Goal: Information Seeking & Learning: Compare options

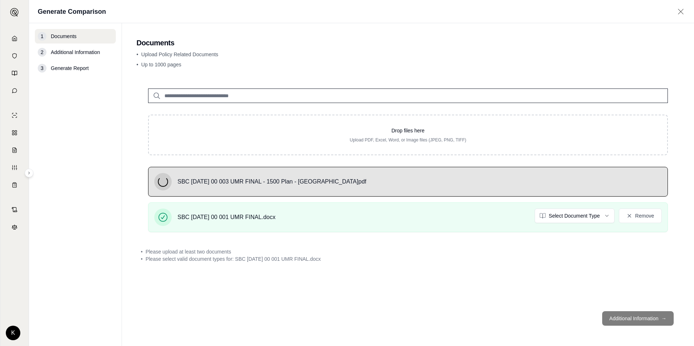
click at [230, 95] on input "search" at bounding box center [408, 96] width 520 height 15
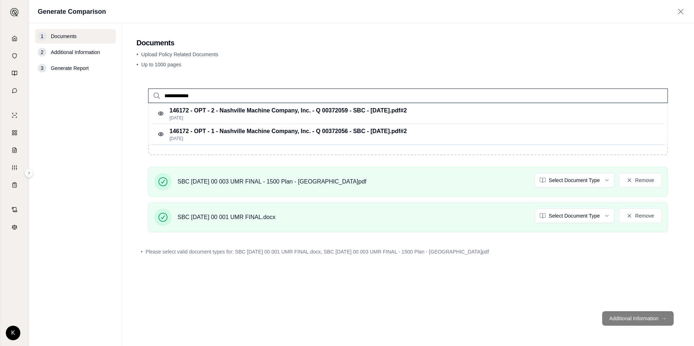
type input "**********"
click at [275, 98] on input "**********" at bounding box center [408, 96] width 520 height 15
click at [276, 70] on div "• Upload Policy Related Documents • Up to 1000 pages" at bounding box center [408, 61] width 543 height 20
click at [268, 94] on input "**********" at bounding box center [408, 96] width 520 height 15
click at [93, 49] on span "Additional Information" at bounding box center [75, 52] width 49 height 7
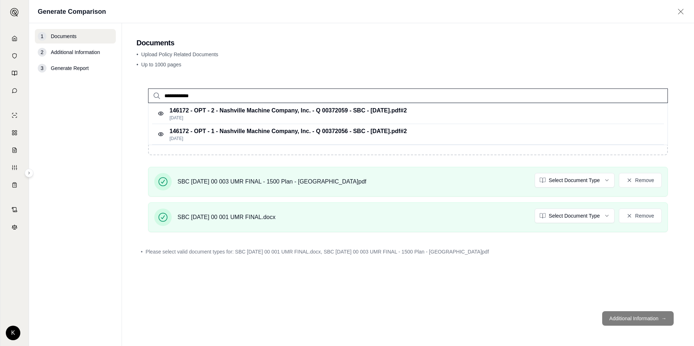
drag, startPoint x: 206, startPoint y: 96, endPoint x: 143, endPoint y: 93, distance: 62.5
click at [143, 93] on div "**********" at bounding box center [408, 90] width 543 height 26
click at [186, 116] on p "[DATE]" at bounding box center [289, 118] width 238 height 6
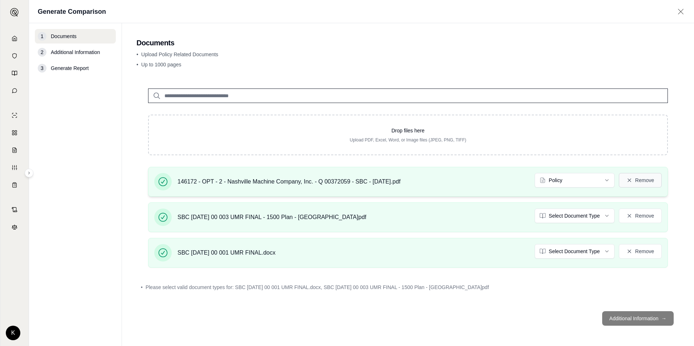
click at [637, 182] on button "Remove" at bounding box center [640, 180] width 43 height 15
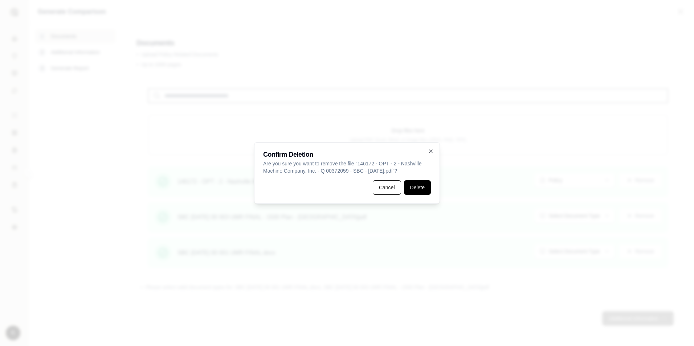
click at [411, 188] on button "Delete" at bounding box center [417, 187] width 27 height 15
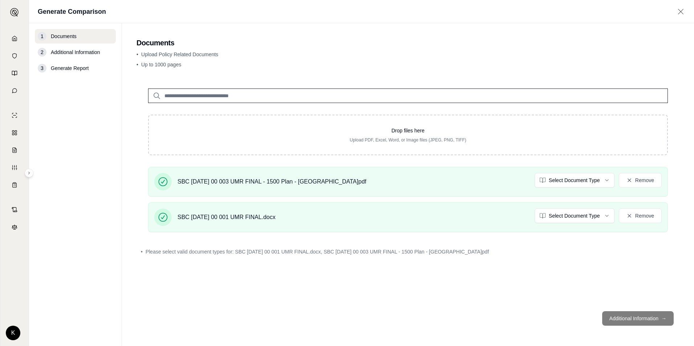
click at [41, 53] on div "2" at bounding box center [42, 52] width 9 height 9
click at [621, 316] on footer "Additional Information →" at bounding box center [408, 319] width 543 height 26
click at [620, 319] on footer "Additional Information →" at bounding box center [408, 319] width 543 height 26
click at [498, 273] on div "Drop files here Upload PDF, Excel, Word, or Image files (JPEG, PNG, TIFF) SBC […" at bounding box center [408, 191] width 543 height 229
click at [584, 179] on html "Home Vault Prompts Chats Single Policy Comparisons Claims Custom Report Coverag…" at bounding box center [347, 173] width 694 height 346
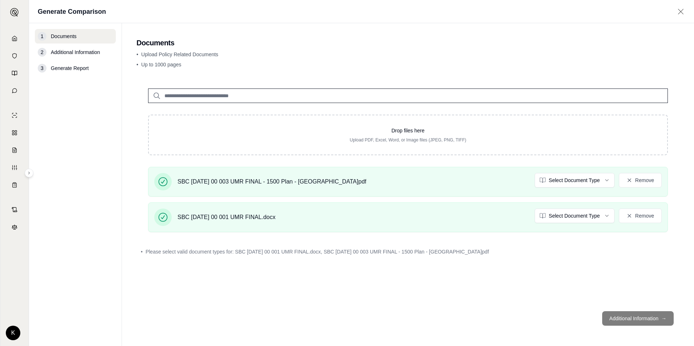
click at [661, 318] on footer "Additional Information →" at bounding box center [408, 319] width 543 height 26
click at [662, 319] on footer "Additional Information →" at bounding box center [408, 319] width 543 height 26
click at [462, 255] on span "Please select valid document types for: SBC [DATE] 00 001 UMR FINAL.docx, SBC […" at bounding box center [318, 251] width 344 height 7
click at [584, 218] on html "Home Vault Prompts Chats Single Policy Comparisons Claims Custom Report Coverag…" at bounding box center [347, 173] width 694 height 346
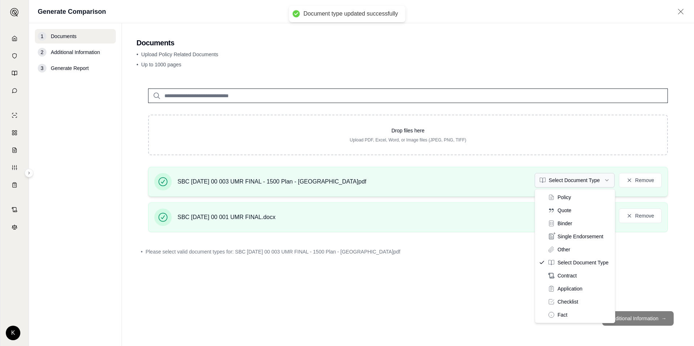
click at [571, 184] on html "Document type updated successfully Home Vault Prompts Chats Single Policy Compa…" at bounding box center [347, 173] width 694 height 346
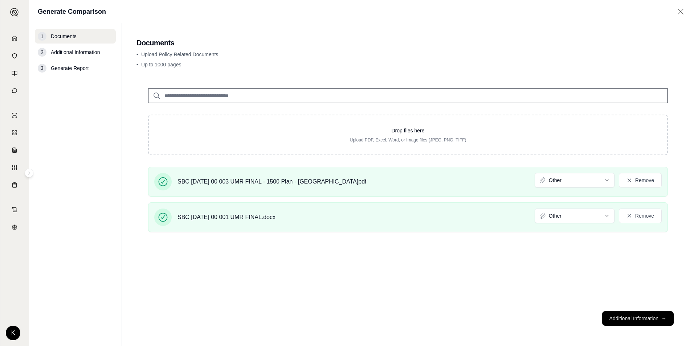
drag, startPoint x: 621, startPoint y: 323, endPoint x: 600, endPoint y: 300, distance: 31.1
click at [621, 322] on button "Additional Information →" at bounding box center [638, 319] width 72 height 15
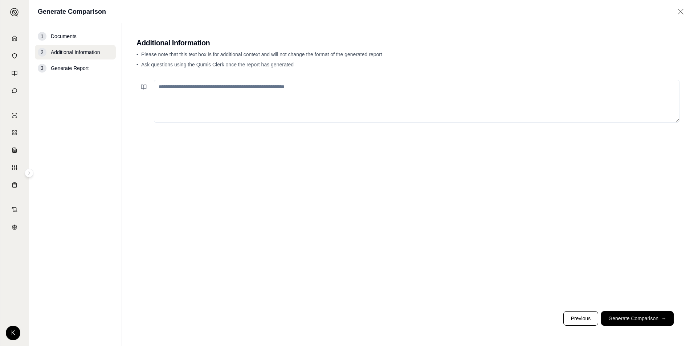
click at [246, 86] on textarea at bounding box center [417, 101] width 526 height 43
type textarea "**********"
click at [643, 322] on button "Generate Comparison →" at bounding box center [637, 319] width 73 height 15
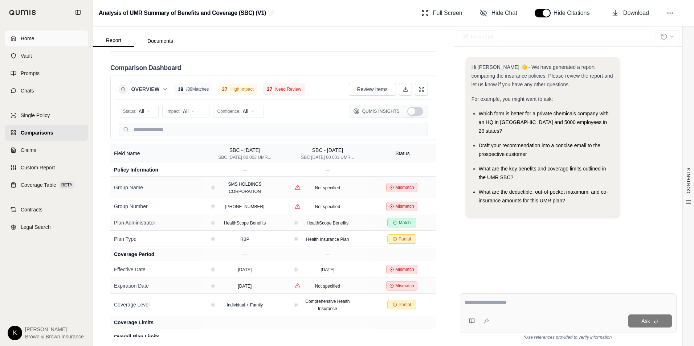
scroll to position [1674, 0]
click at [14, 38] on polyline at bounding box center [13, 39] width 1 height 3
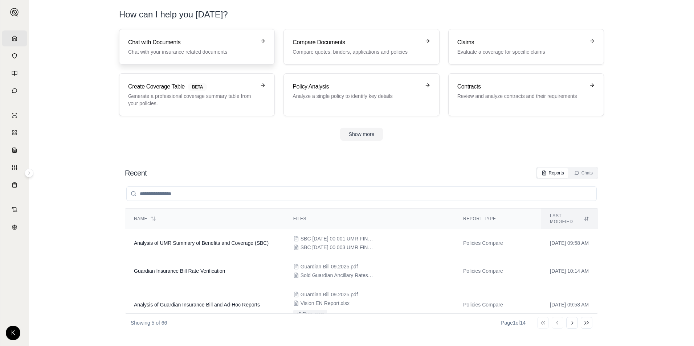
click at [166, 46] on h3 "Chat with Documents" at bounding box center [191, 42] width 127 height 9
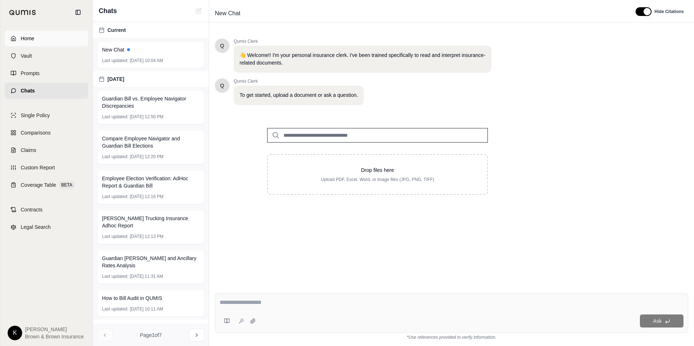
click at [15, 40] on icon at bounding box center [14, 39] width 6 height 6
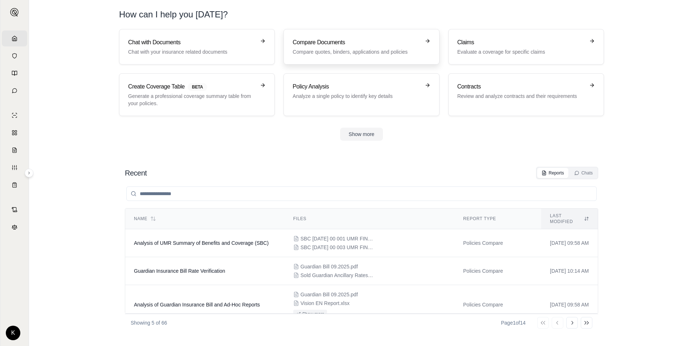
click at [310, 46] on h3 "Compare Documents" at bounding box center [356, 42] width 127 height 9
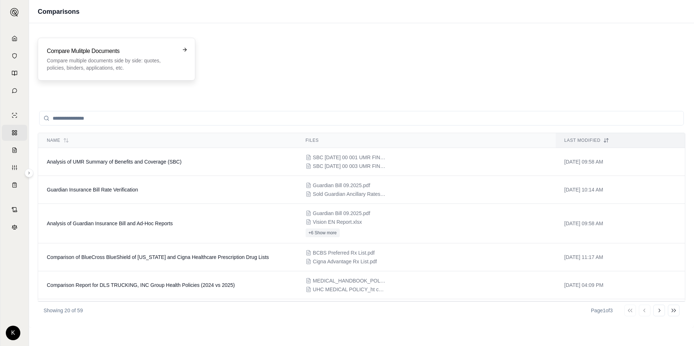
click at [123, 53] on h3 "Compare Mulitple Documents" at bounding box center [111, 51] width 129 height 9
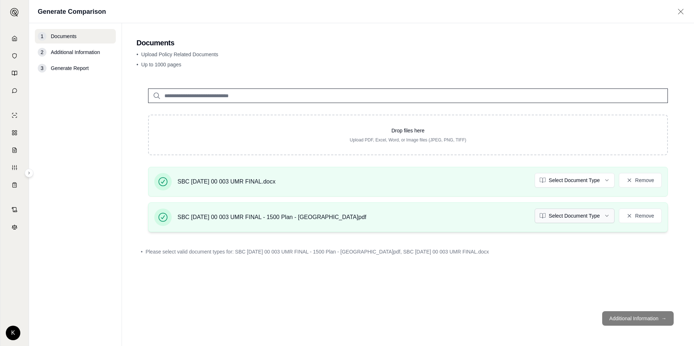
click at [605, 216] on html "Home Vault Prompts Chats Single Policy Comparisons Claims Custom Report Coverag…" at bounding box center [347, 173] width 694 height 346
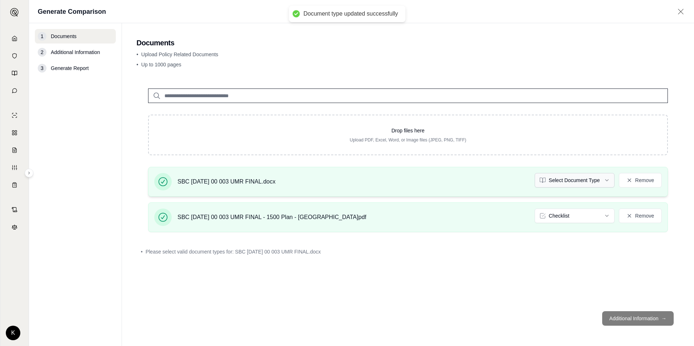
click at [567, 179] on html "Document type updated successfully Home Vault Prompts Chats Single Policy Compa…" at bounding box center [347, 173] width 694 height 346
click at [606, 180] on html "Home Vault Prompts Chats Single Policy Comparisons Claims Custom Report Coverag…" at bounding box center [347, 173] width 694 height 346
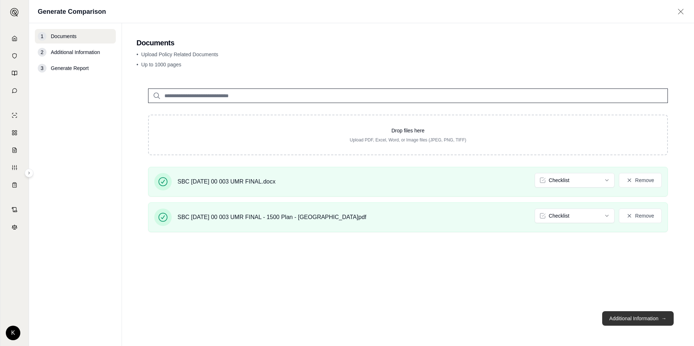
click at [622, 319] on button "Additional Information →" at bounding box center [638, 319] width 72 height 15
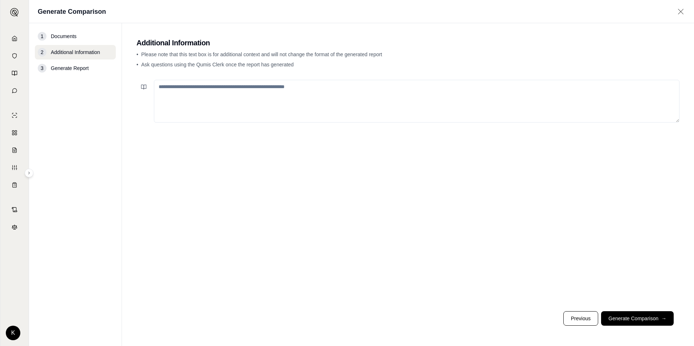
click at [277, 89] on textarea at bounding box center [417, 101] width 526 height 43
type textarea "**********"
click at [627, 317] on button "Generate Comparison →" at bounding box center [637, 319] width 73 height 15
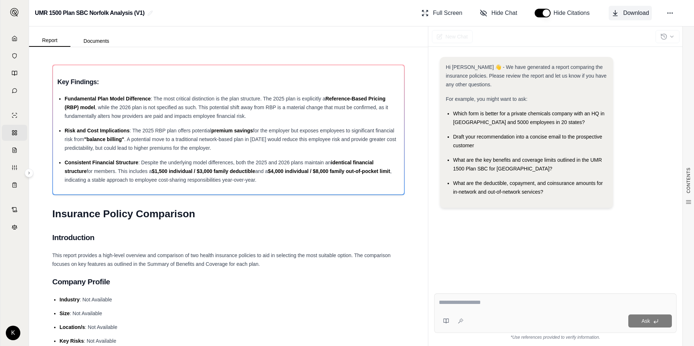
click at [632, 12] on span "Download" at bounding box center [637, 13] width 26 height 9
click at [106, 41] on button "Documents" at bounding box center [96, 41] width 52 height 12
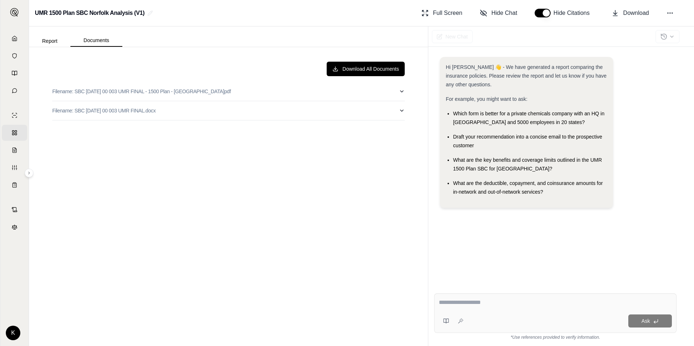
click at [55, 40] on button "Report" at bounding box center [49, 41] width 41 height 12
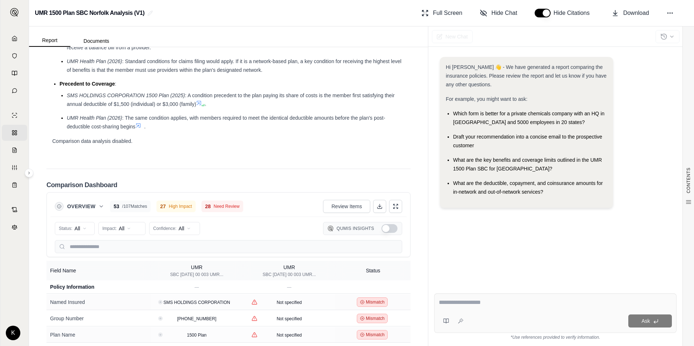
scroll to position [1198, 0]
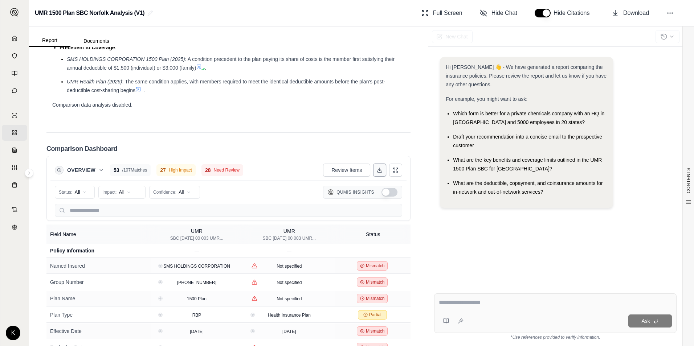
click at [373, 177] on button at bounding box center [379, 170] width 13 height 13
